Goal: Information Seeking & Learning: Learn about a topic

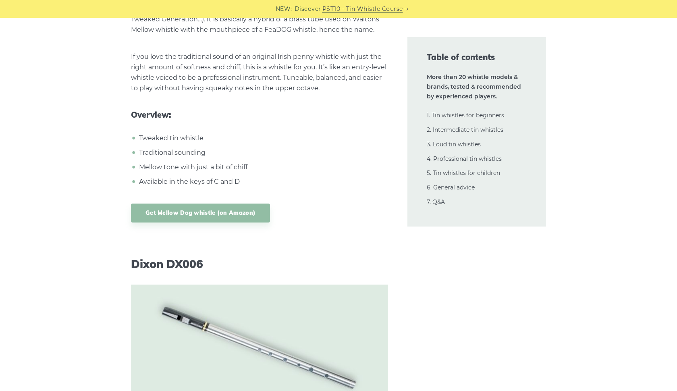
scroll to position [7384, 0]
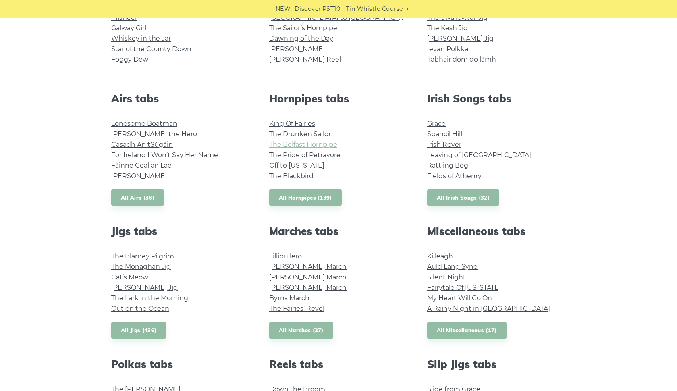
scroll to position [255, 0]
click at [309, 125] on link "King Of Fairies" at bounding box center [292, 124] width 46 height 8
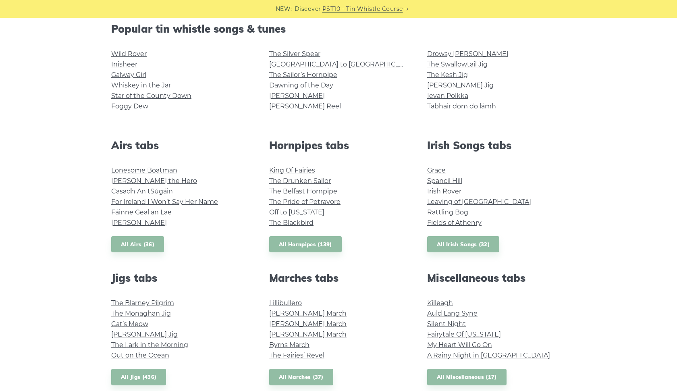
scroll to position [206, 0]
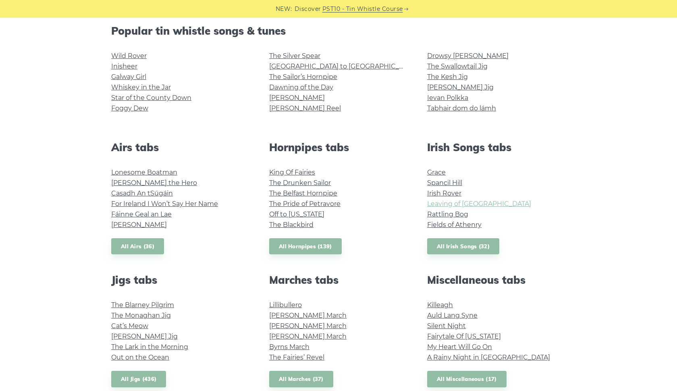
click at [456, 205] on link "Leaving of Liverpool" at bounding box center [479, 204] width 104 height 8
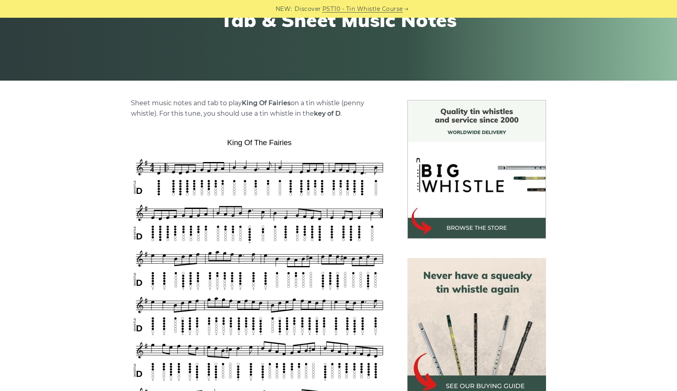
scroll to position [140, 0]
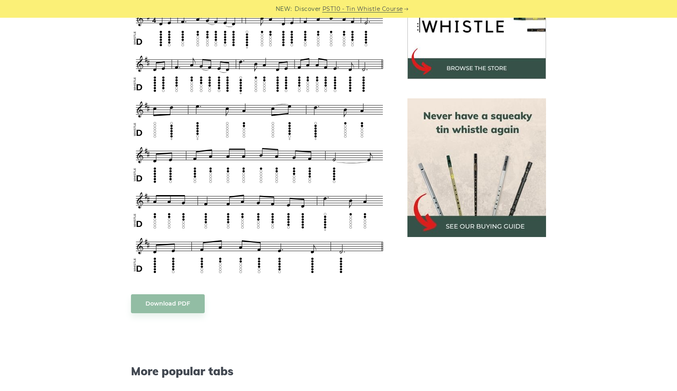
scroll to position [496, 0]
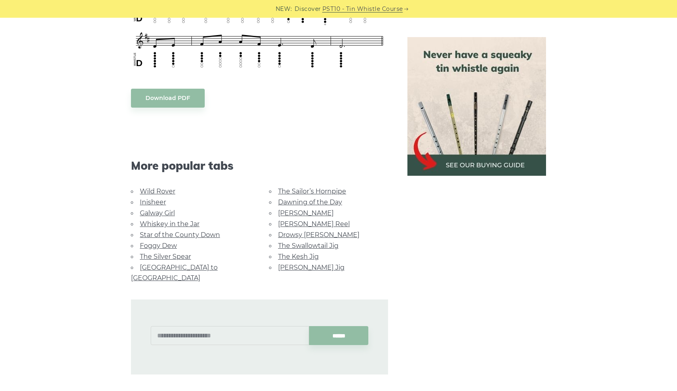
click at [318, 187] on link "The Sailor’s Hornpipe" at bounding box center [312, 191] width 68 height 8
click at [324, 231] on link "Drowsy [PERSON_NAME]" at bounding box center [318, 235] width 81 height 8
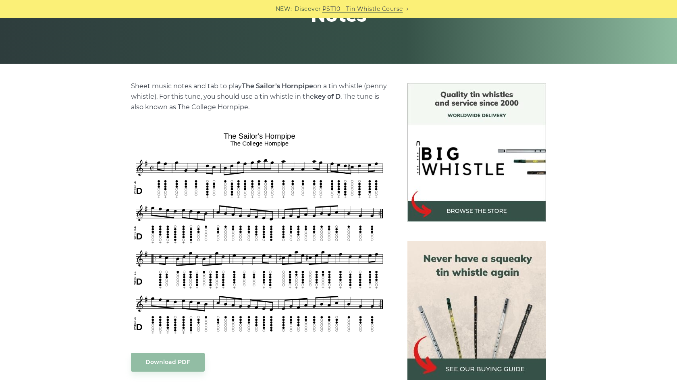
scroll to position [170, 0]
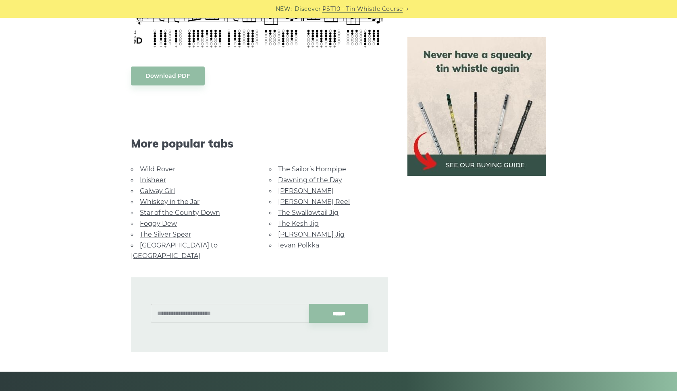
scroll to position [598, 0]
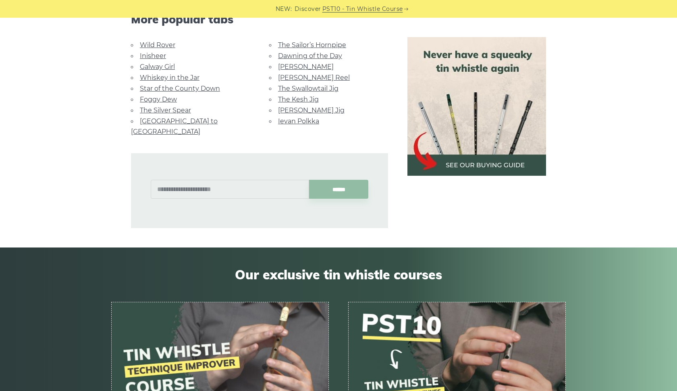
click at [283, 66] on link "[PERSON_NAME]" at bounding box center [306, 67] width 56 height 8
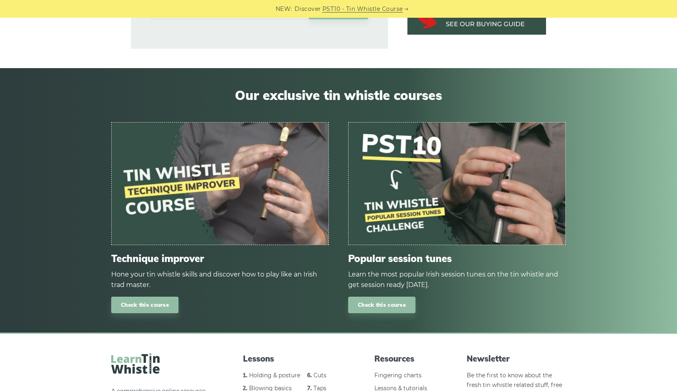
scroll to position [565, 0]
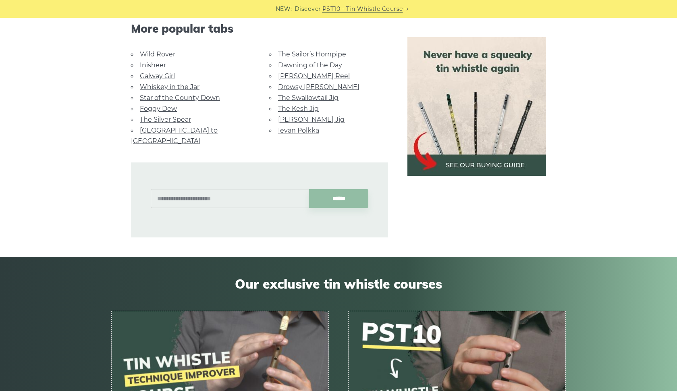
click at [289, 116] on link "[PERSON_NAME] Jig" at bounding box center [311, 120] width 67 height 8
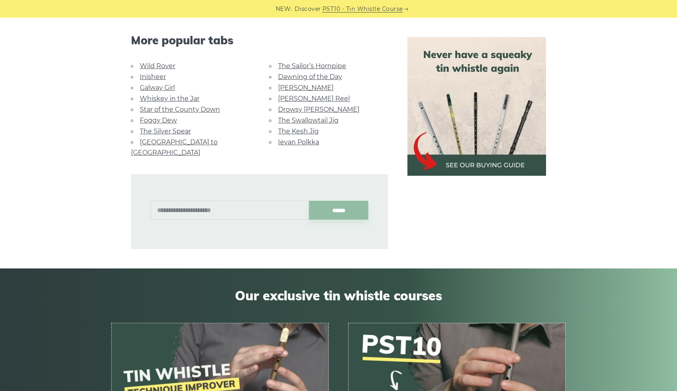
scroll to position [540, 0]
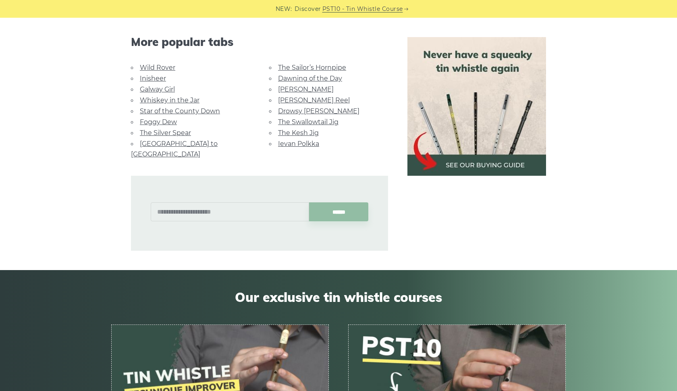
click at [288, 100] on link "[PERSON_NAME] Reel" at bounding box center [314, 100] width 72 height 8
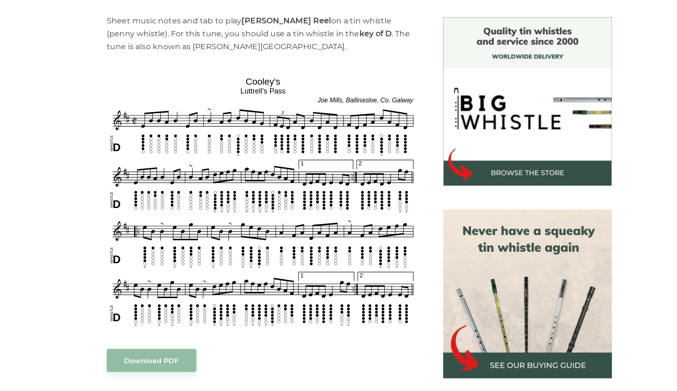
scroll to position [150, 0]
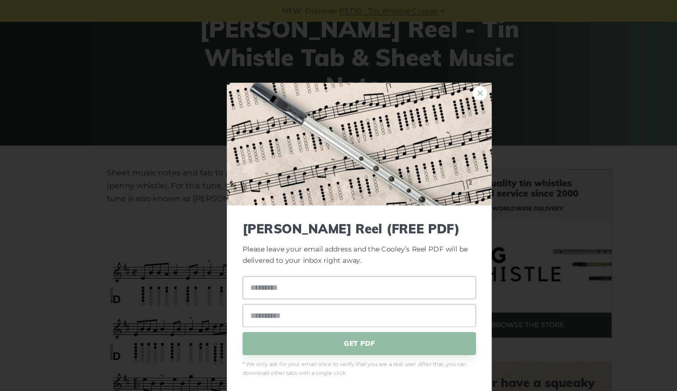
click at [432, 76] on link "×" at bounding box center [438, 77] width 12 height 12
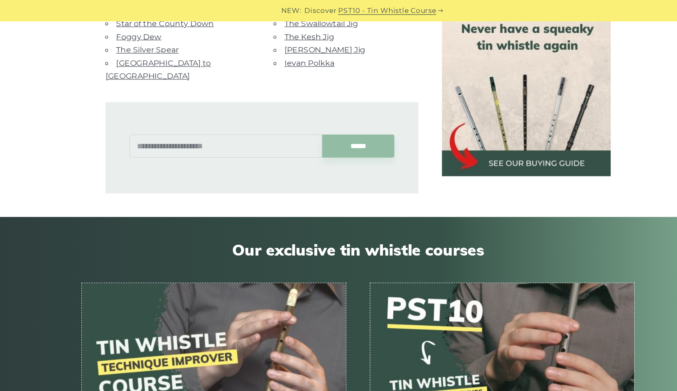
scroll to position [586, 0]
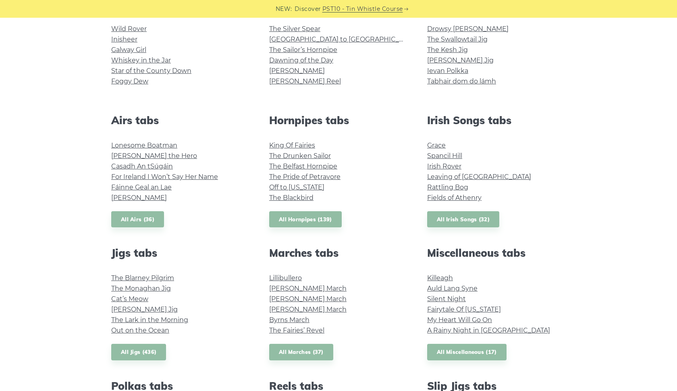
scroll to position [50, 0]
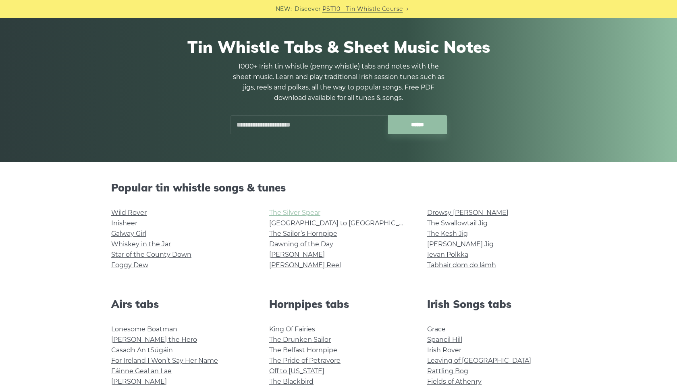
click at [295, 214] on link "The Silver Spear" at bounding box center [294, 213] width 51 height 8
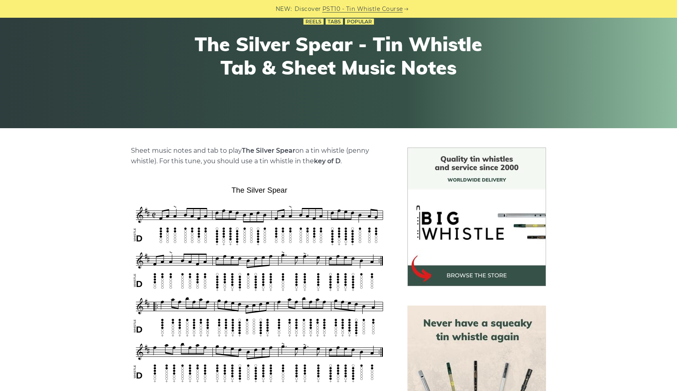
scroll to position [39, 0]
